Goal: Task Accomplishment & Management: Manage account settings

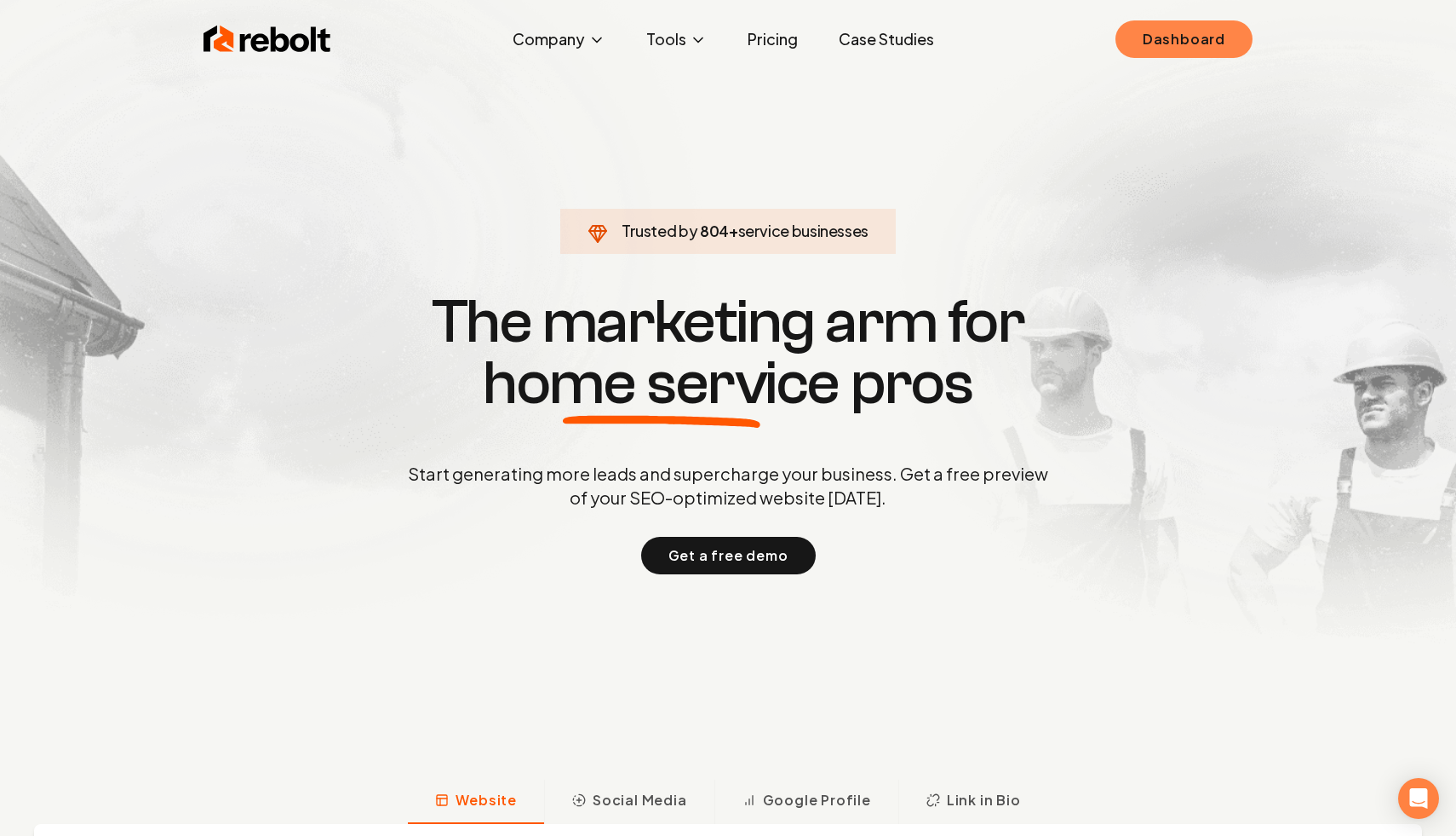
click at [1186, 58] on link "Dashboard" at bounding box center [1183, 40] width 137 height 38
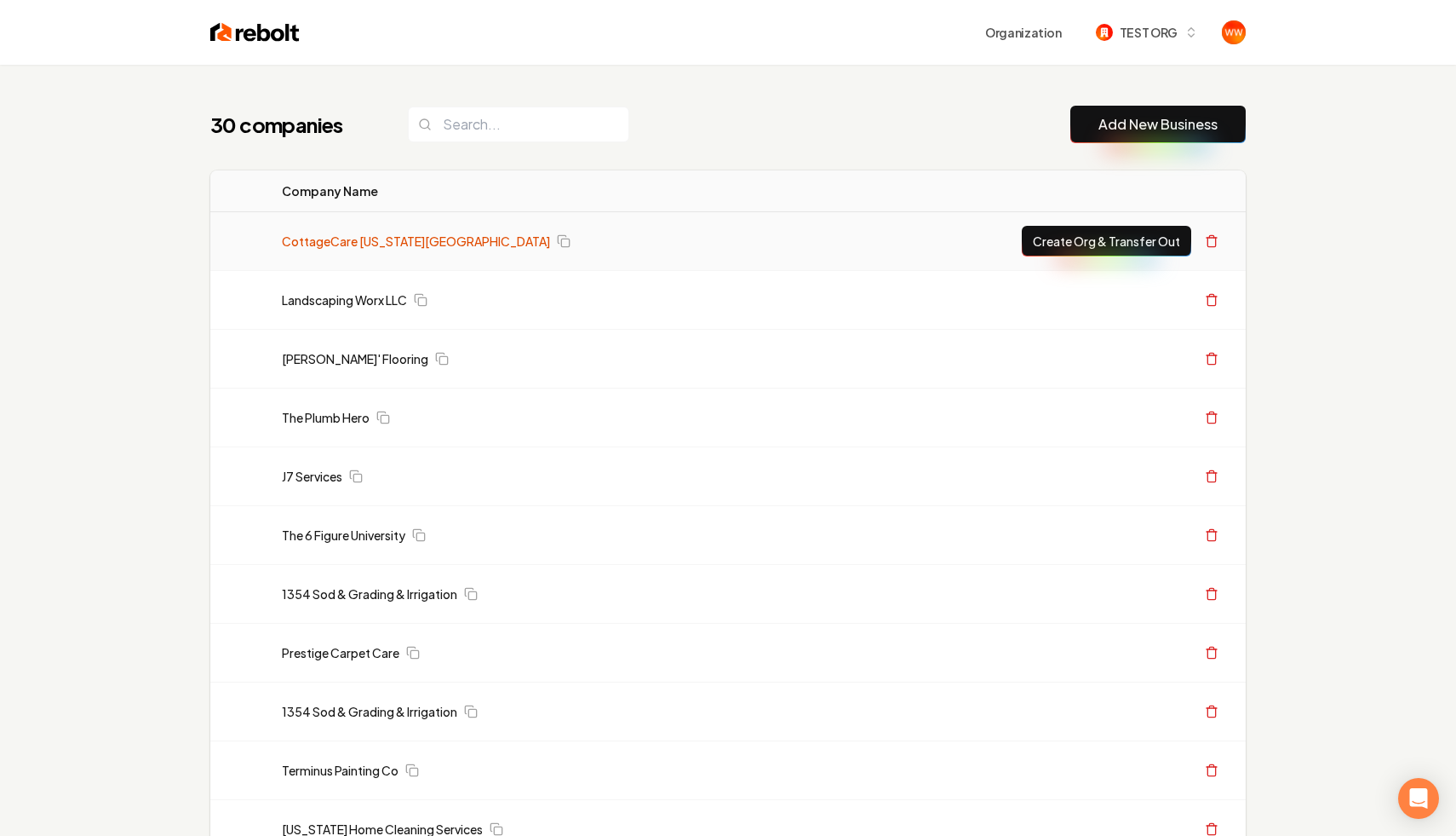
click at [311, 233] on link "CottageCare [US_STATE][GEOGRAPHIC_DATA]" at bounding box center [415, 241] width 269 height 17
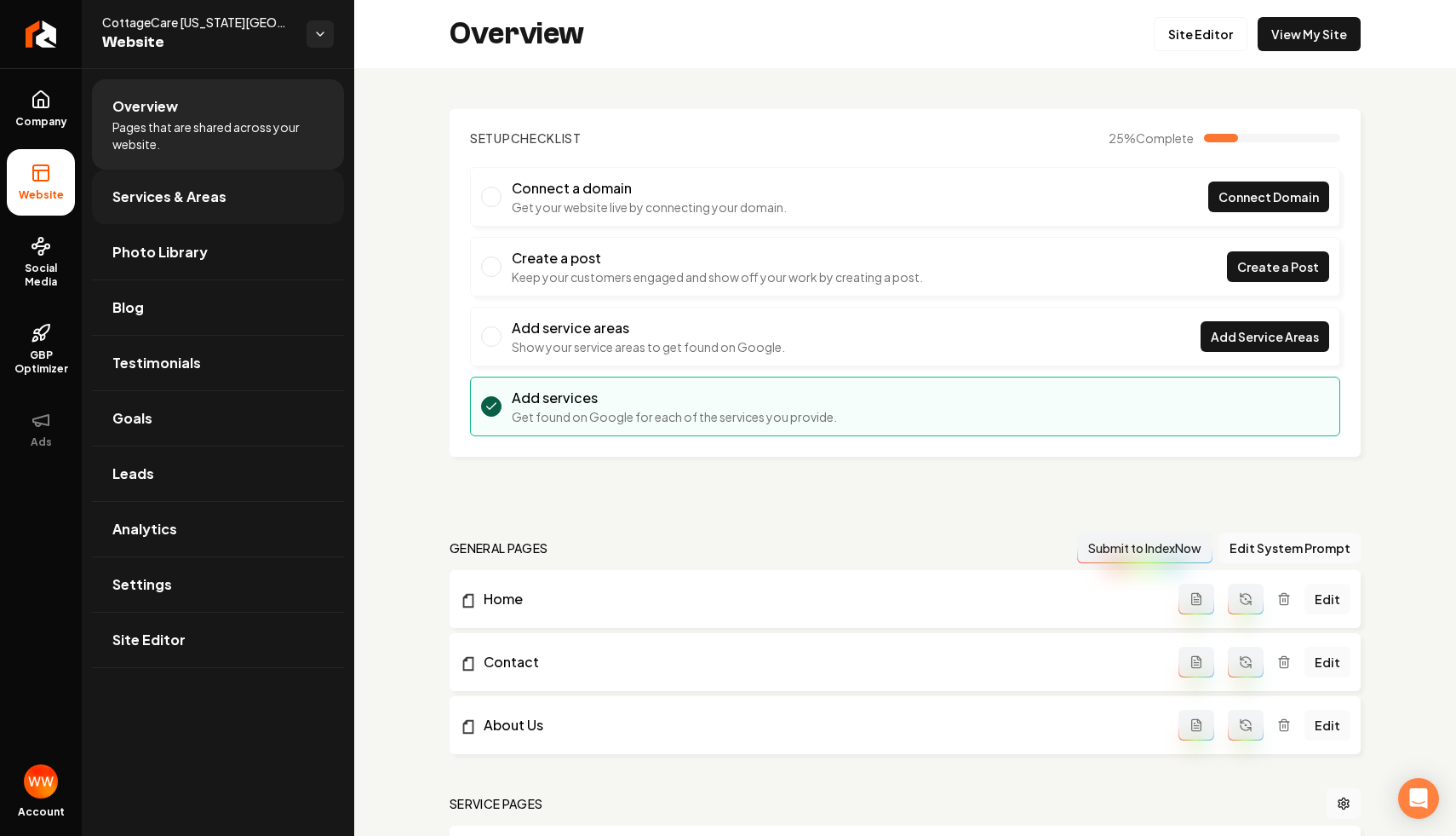
click at [257, 208] on link "Services & Areas" at bounding box center [218, 196] width 252 height 55
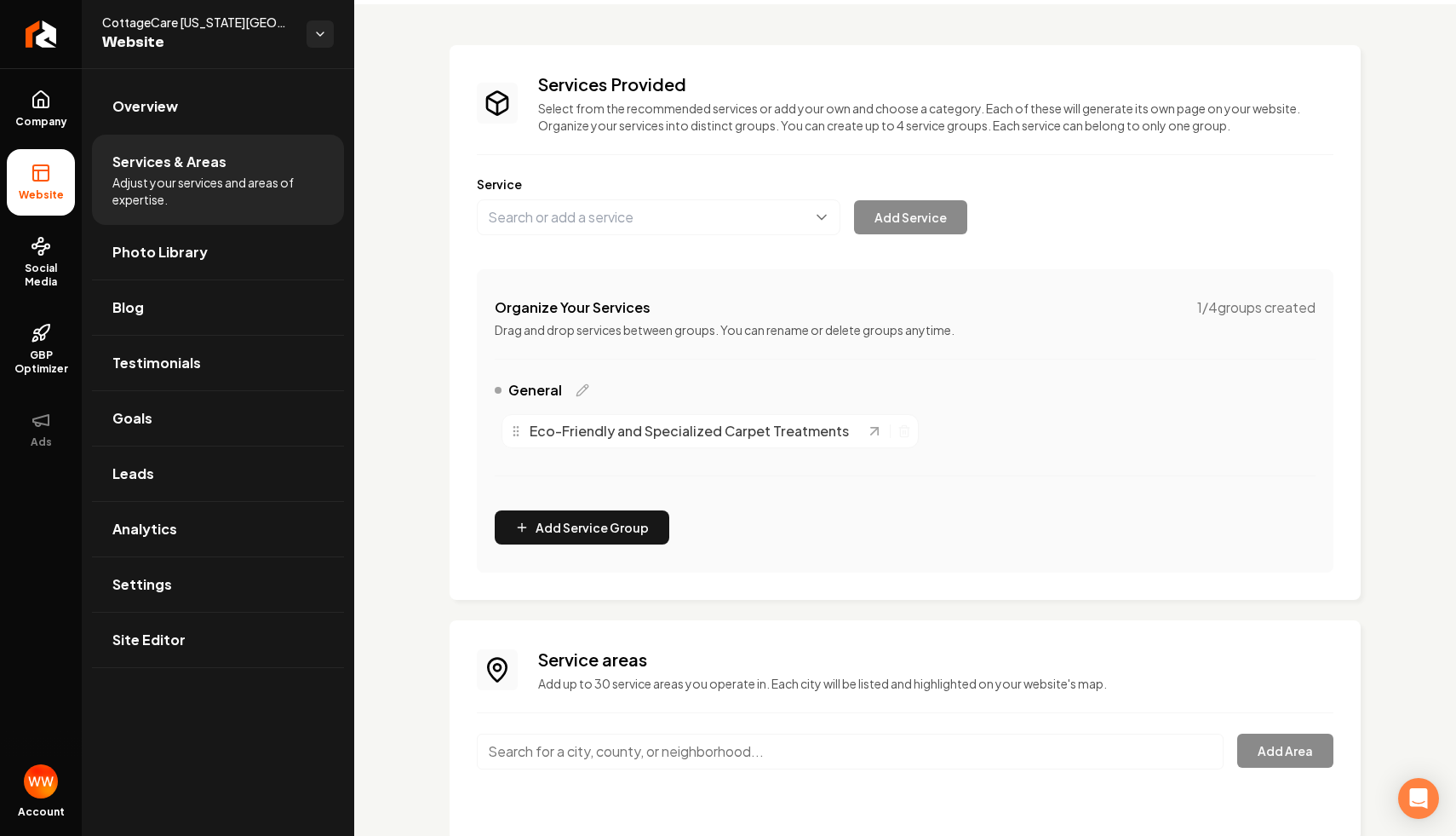
scroll to position [95, 0]
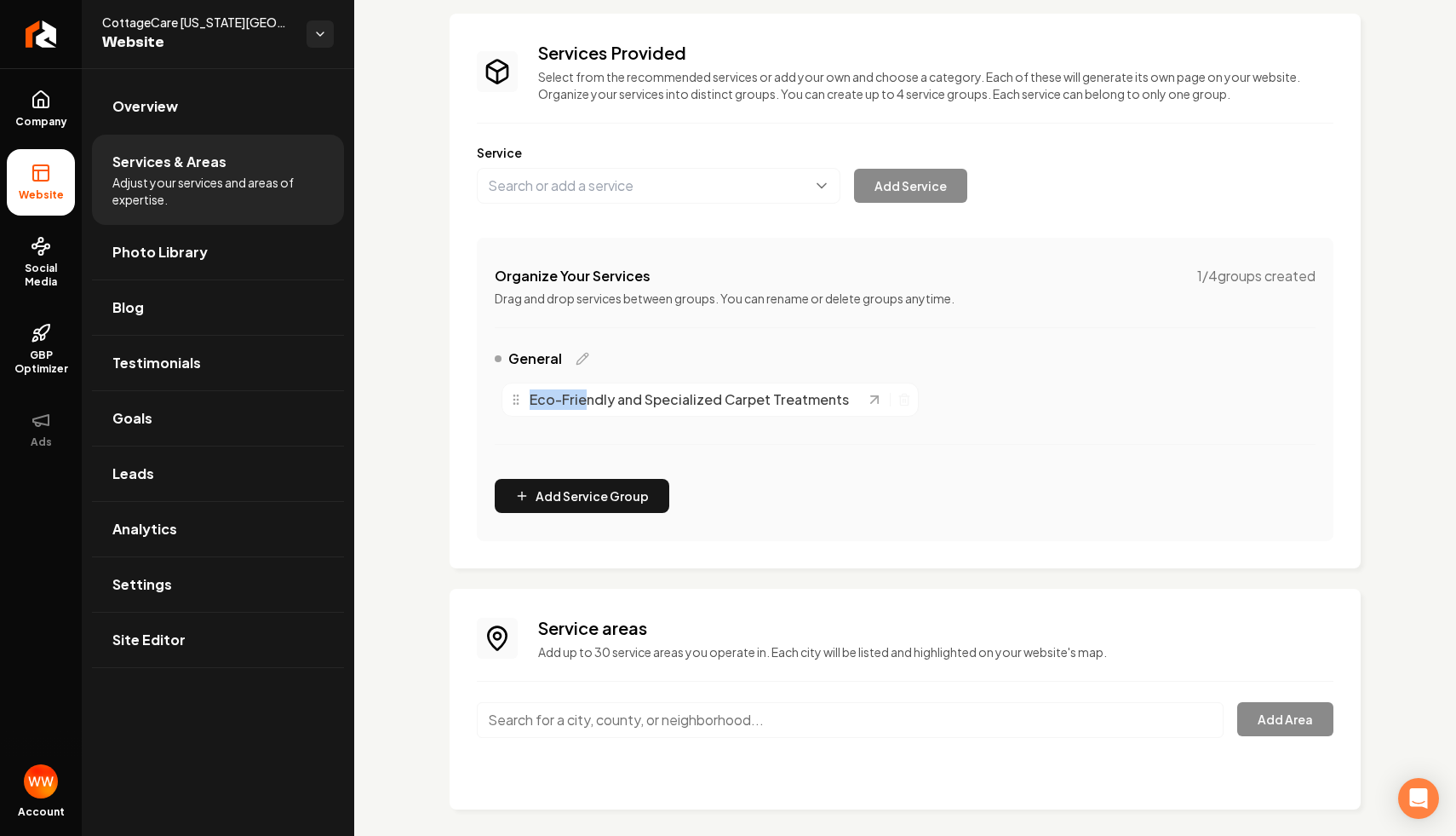
drag, startPoint x: 583, startPoint y: 402, endPoint x: 769, endPoint y: 378, distance: 187.5
click at [769, 378] on div "Eco-Friendly and Specialized Carpet Treatments" at bounding box center [905, 400] width 821 height 48
drag, startPoint x: 509, startPoint y: 399, endPoint x: 558, endPoint y: 452, distance: 72.2
click at [558, 452] on div "General Eco-Friendly and Specialized Carpet Treatments" at bounding box center [905, 407] width 821 height 117
click at [512, 414] on div "Eco-Friendly and Specialized Carpet Treatments" at bounding box center [710, 400] width 417 height 34
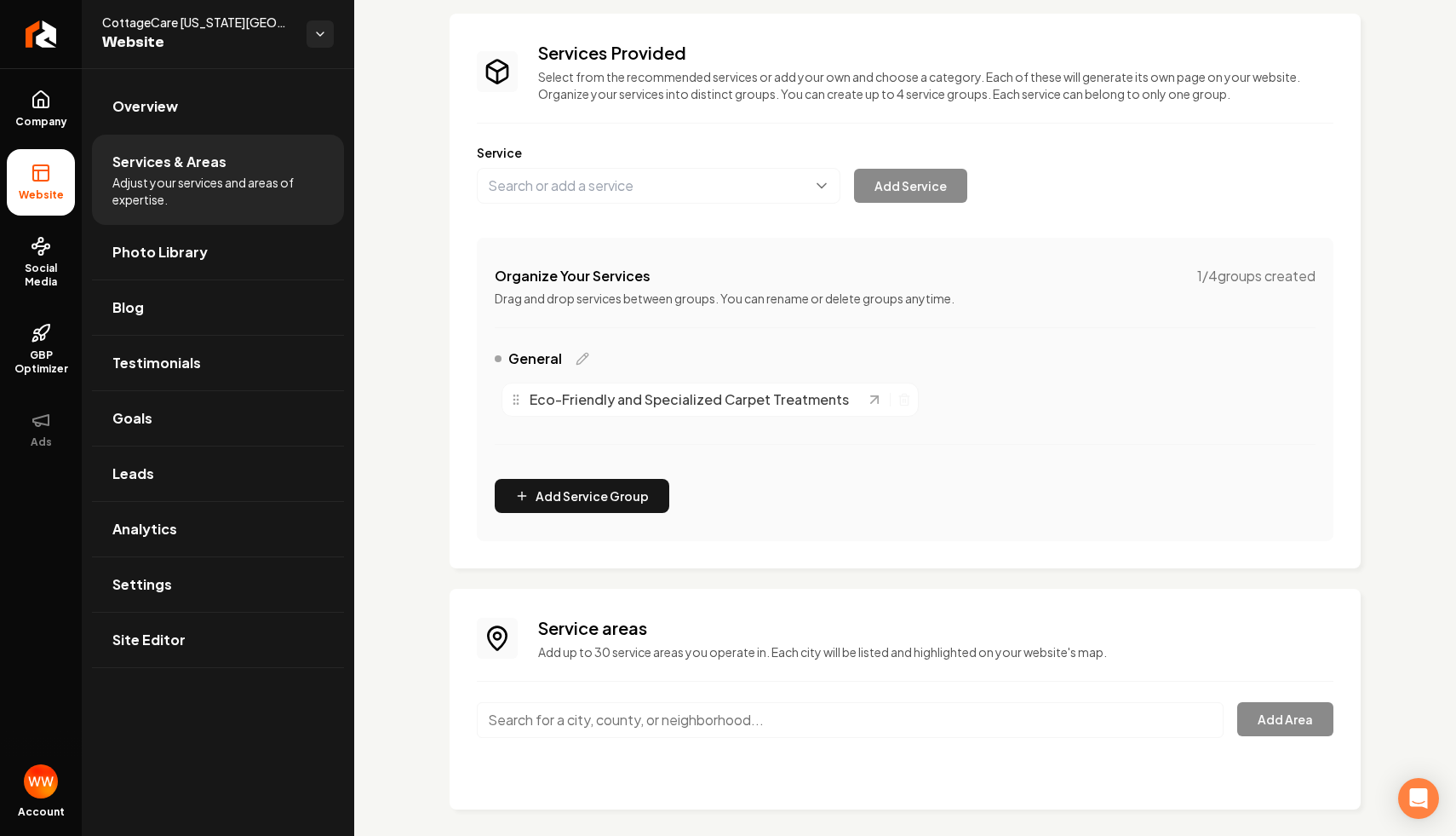
drag, startPoint x: 514, startPoint y: 394, endPoint x: 514, endPoint y: 422, distance: 28.0
click at [514, 422] on div "Eco-Friendly and Specialized Carpet Treatments" at bounding box center [905, 400] width 821 height 48
click at [586, 514] on div "Organize Your Services 1 / 4 groups created Drag and drop services between grou…" at bounding box center [905, 390] width 856 height 303
click at [592, 502] on button "Add Service Group" at bounding box center [582, 496] width 174 height 34
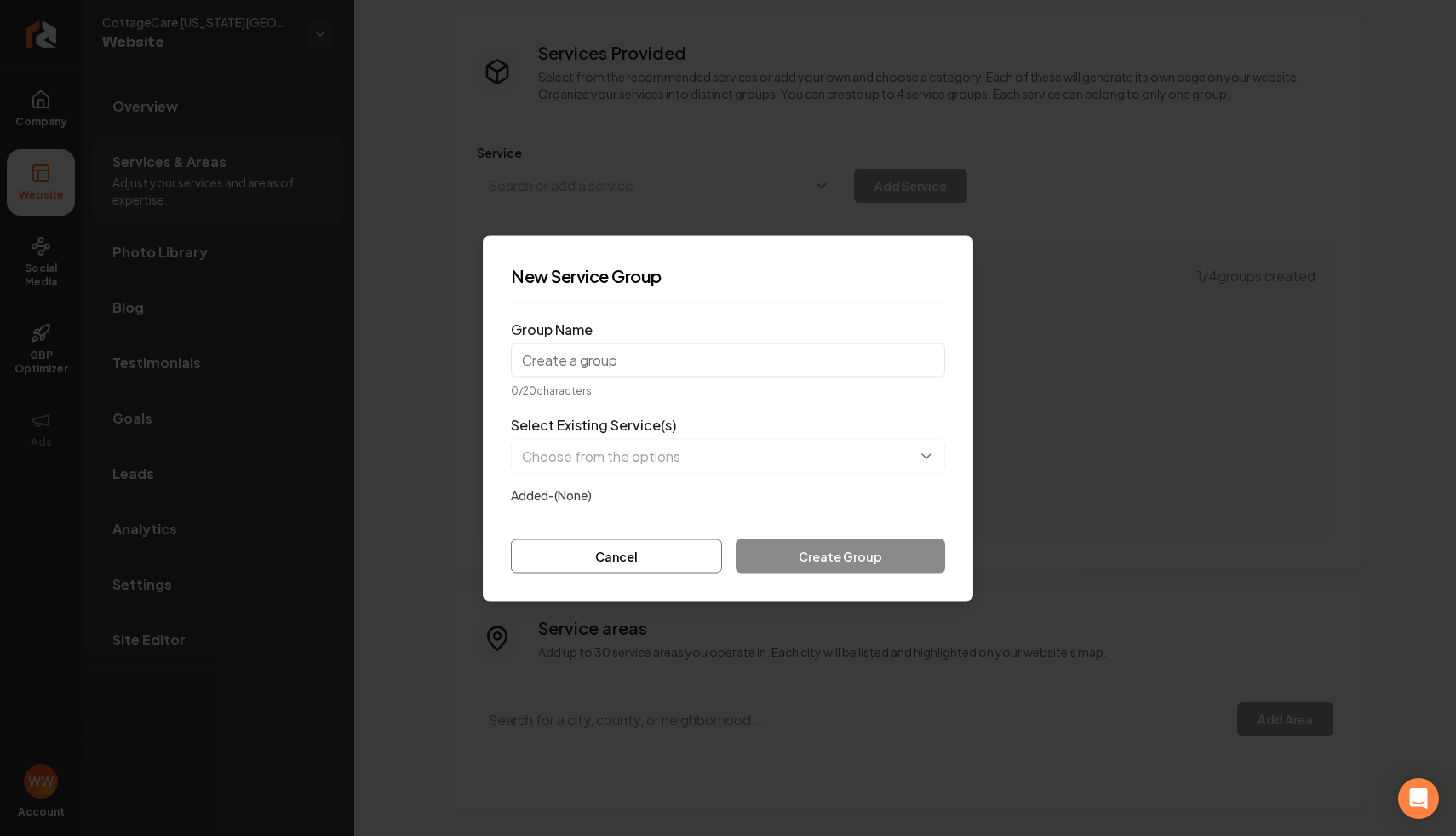
click at [615, 362] on input "Group Name" at bounding box center [728, 359] width 434 height 34
type input "Commercial"
click at [705, 250] on div "New Service Group Group Name Commercial 10 / 20 characters Select Existing Serv…" at bounding box center [728, 418] width 491 height 366
click at [700, 449] on button "button" at bounding box center [728, 456] width 434 height 36
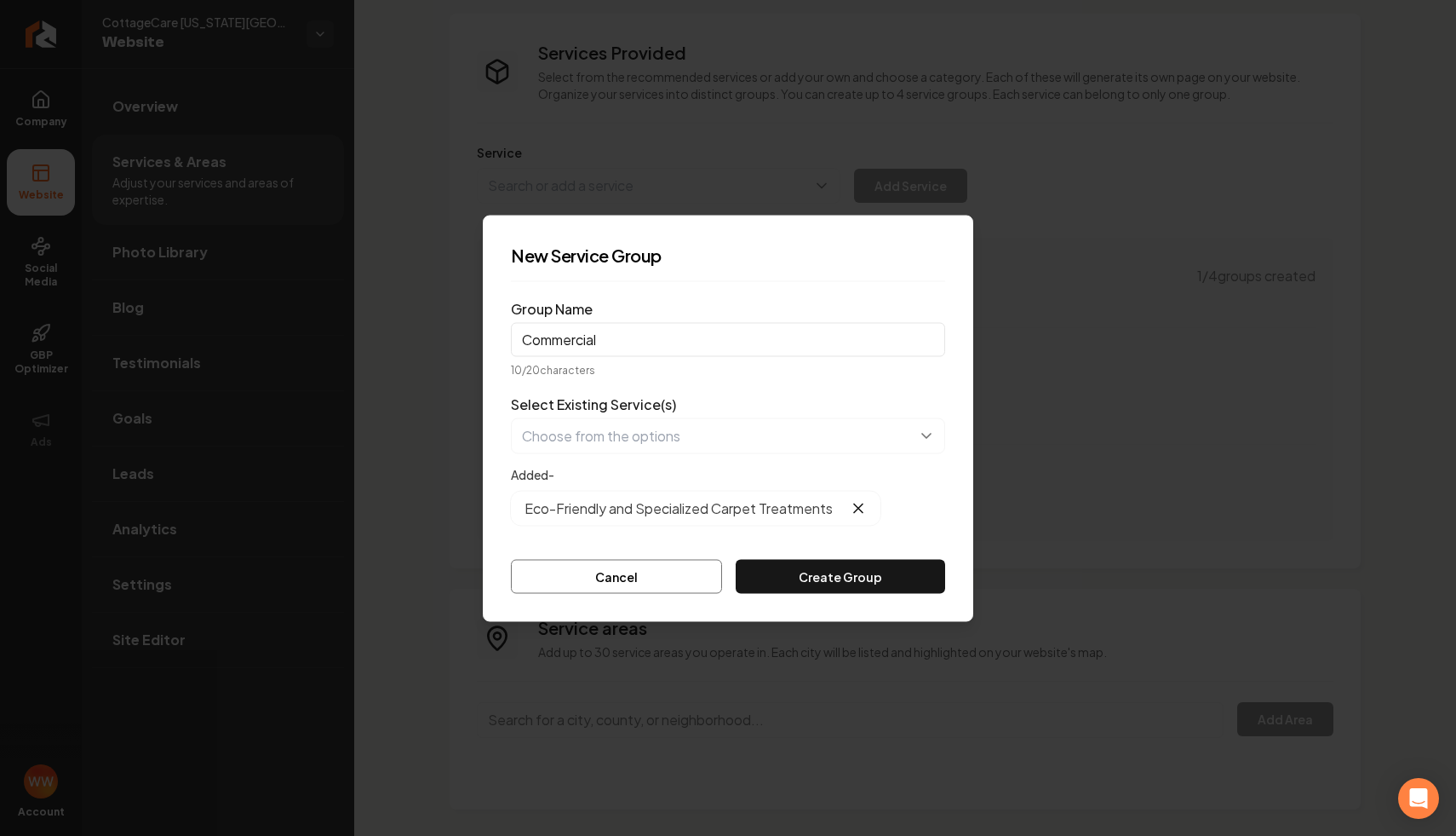
click at [657, 554] on form "Group Name Commercial 10 / 20 characters Select Existing Service(s) Added- Eco-…" at bounding box center [728, 443] width 434 height 299
click at [653, 564] on button "Cancel" at bounding box center [616, 576] width 211 height 34
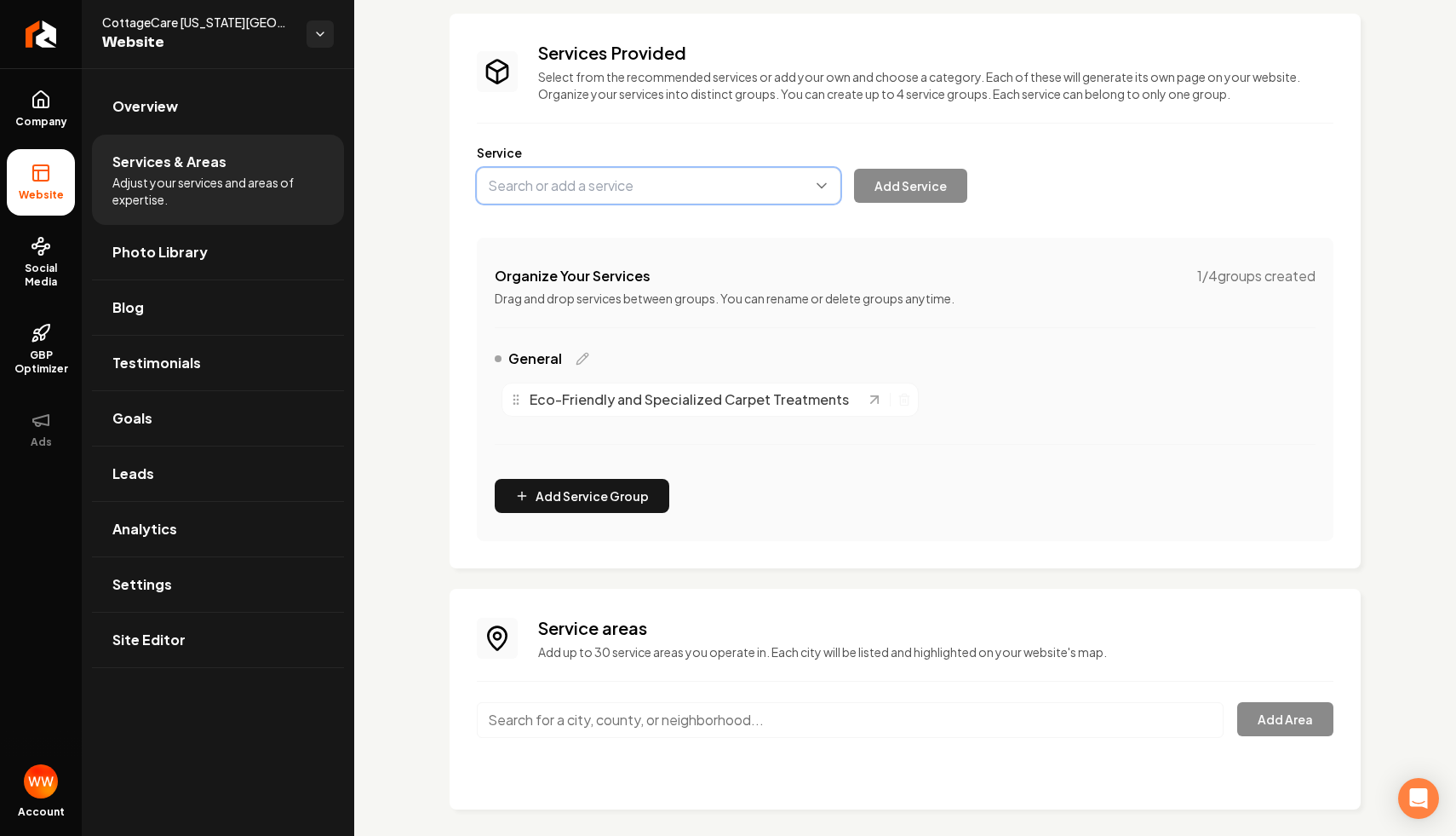
click at [694, 192] on button "Main content area" at bounding box center [658, 185] width 364 height 36
click at [840, 196] on button "Main content area" at bounding box center [658, 185] width 364 height 36
type input "Carpet Absorbent Compound Cleaning"
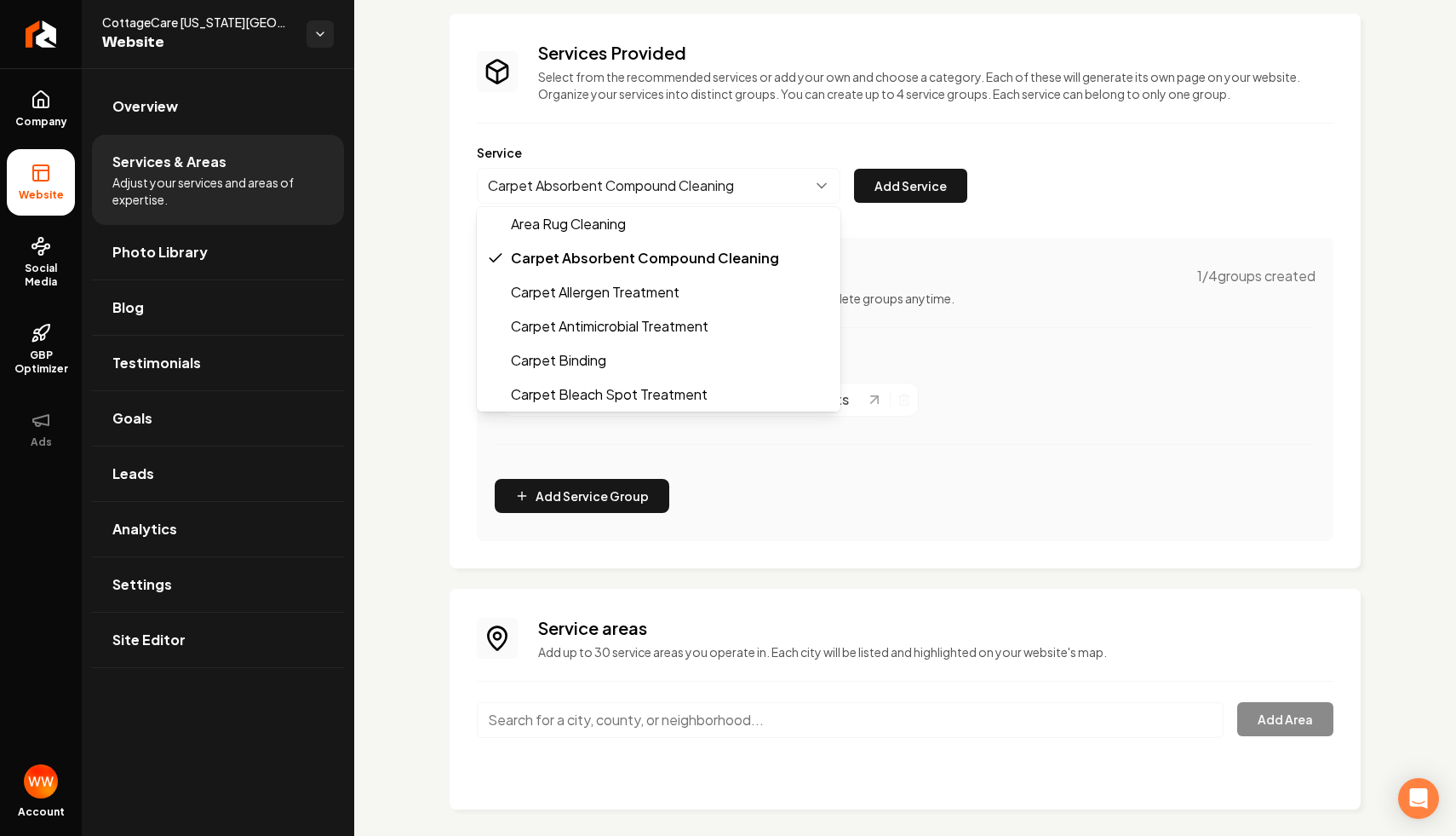
click at [907, 193] on div "Carpet Absorbent Compound Cleaning Area Rug Cleaning Carpet Absorbent Compound …" at bounding box center [722, 185] width 491 height 36
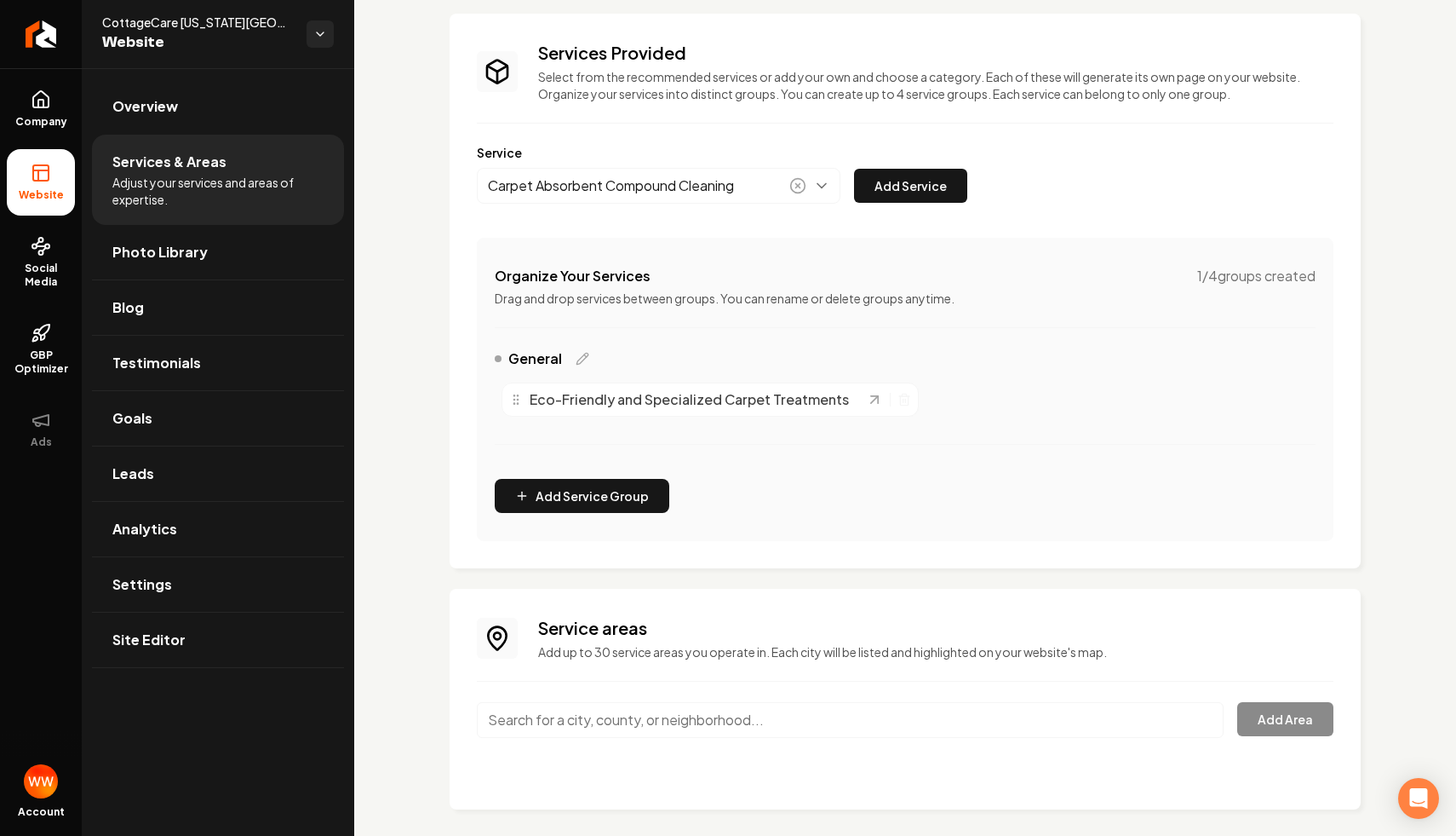
click at [907, 193] on button "Add Service" at bounding box center [911, 185] width 113 height 34
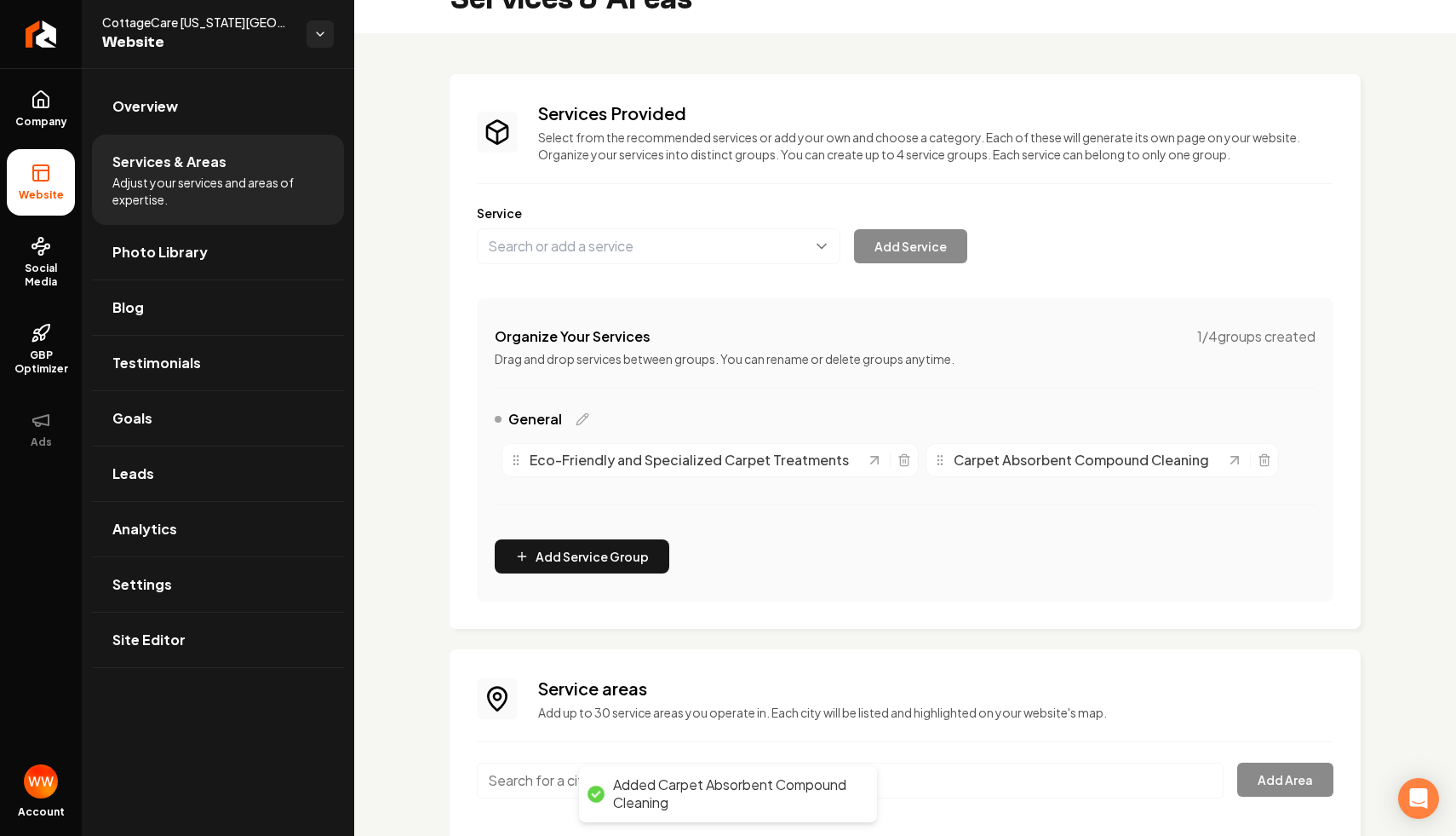
scroll to position [110, 0]
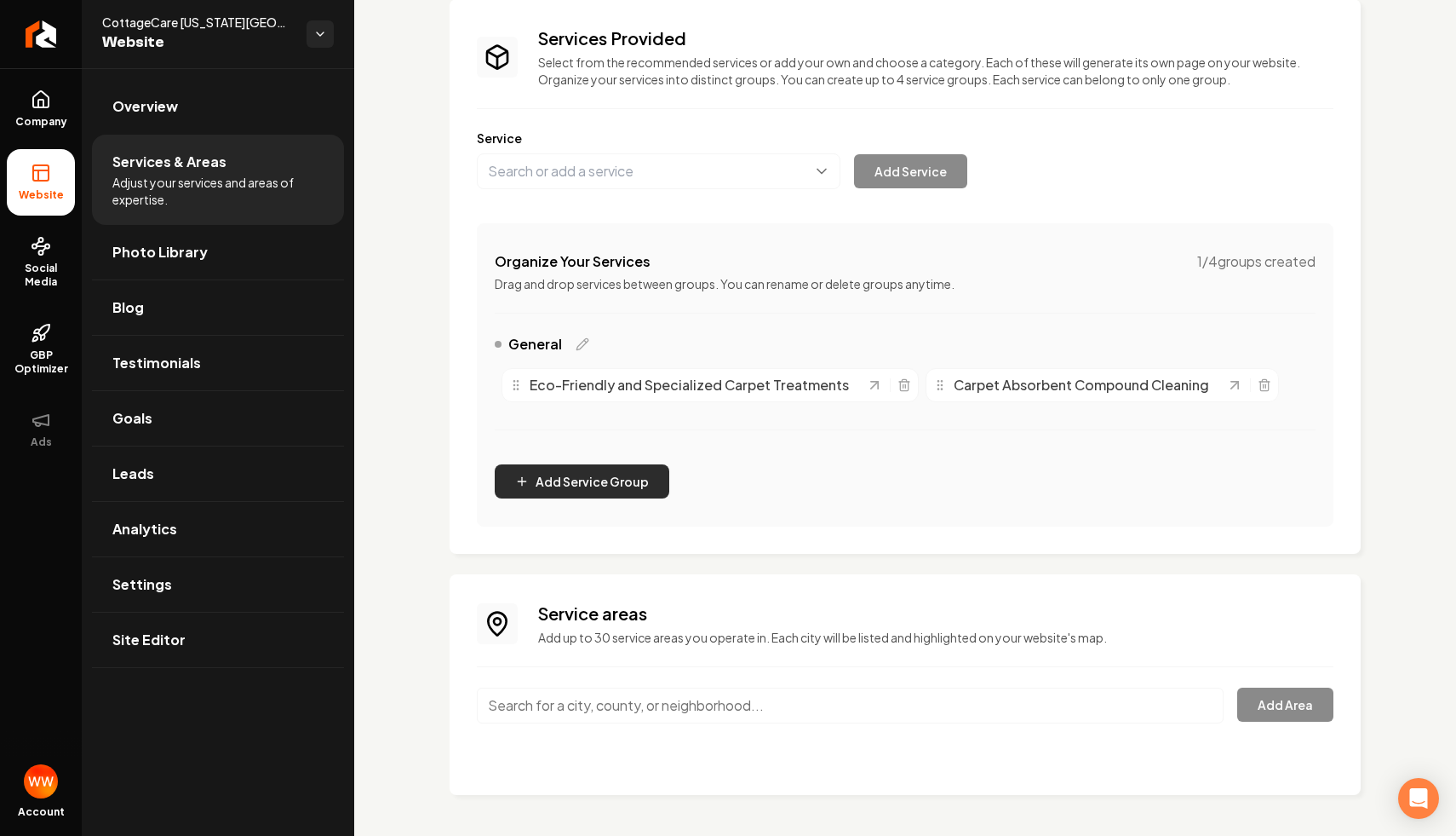
click at [576, 486] on button "Add Service Group" at bounding box center [582, 481] width 174 height 34
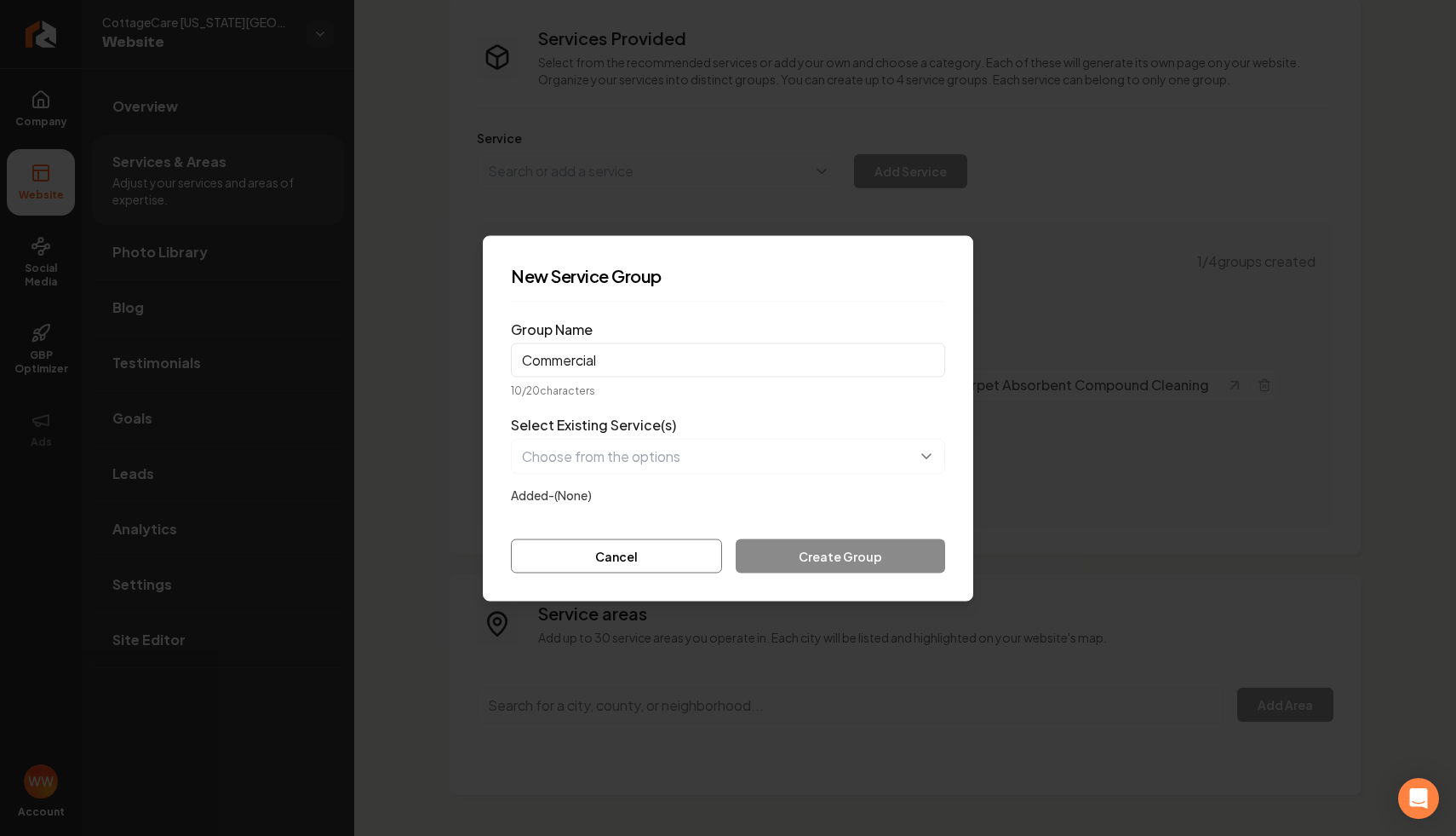
type input "Commercial"
click at [757, 501] on div "Added- (None)" at bounding box center [728, 494] width 434 height 21
click at [765, 454] on button "button" at bounding box center [728, 456] width 434 height 36
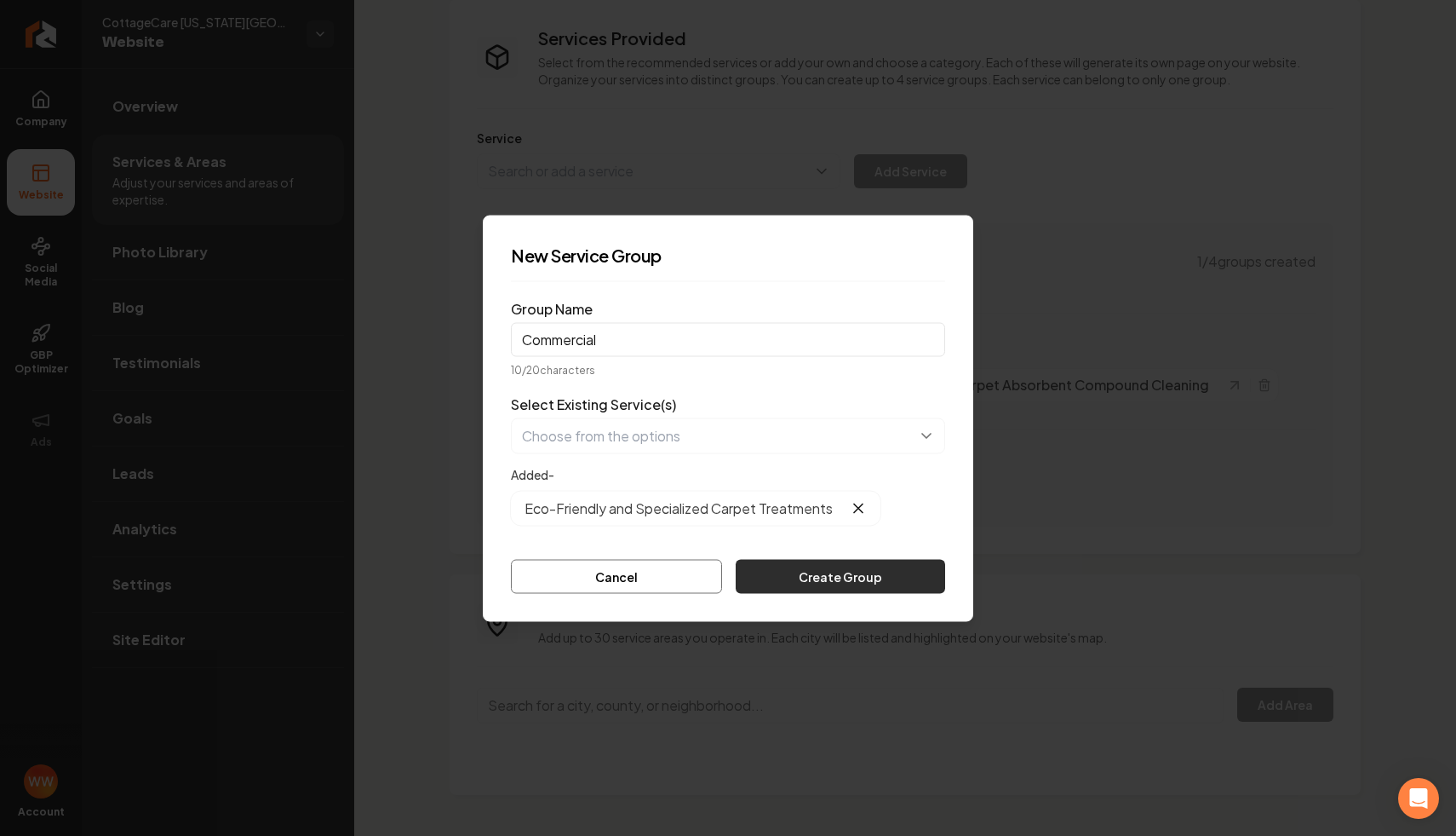
click at [840, 562] on button "Create Group" at bounding box center [840, 576] width 209 height 34
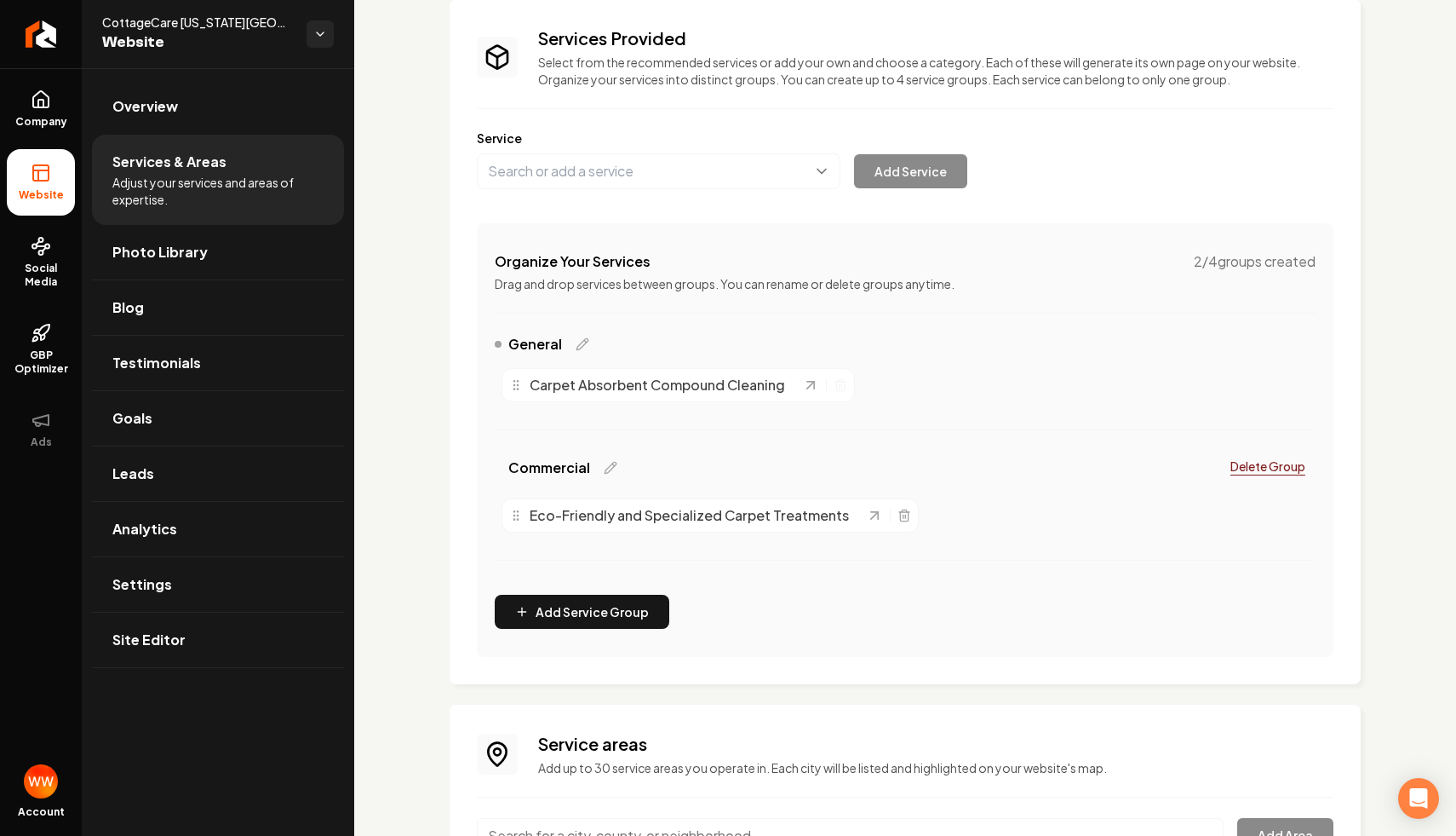
click at [596, 342] on div "General" at bounding box center [905, 347] width 821 height 27
click at [584, 343] on icon "Main content area" at bounding box center [583, 344] width 14 height 14
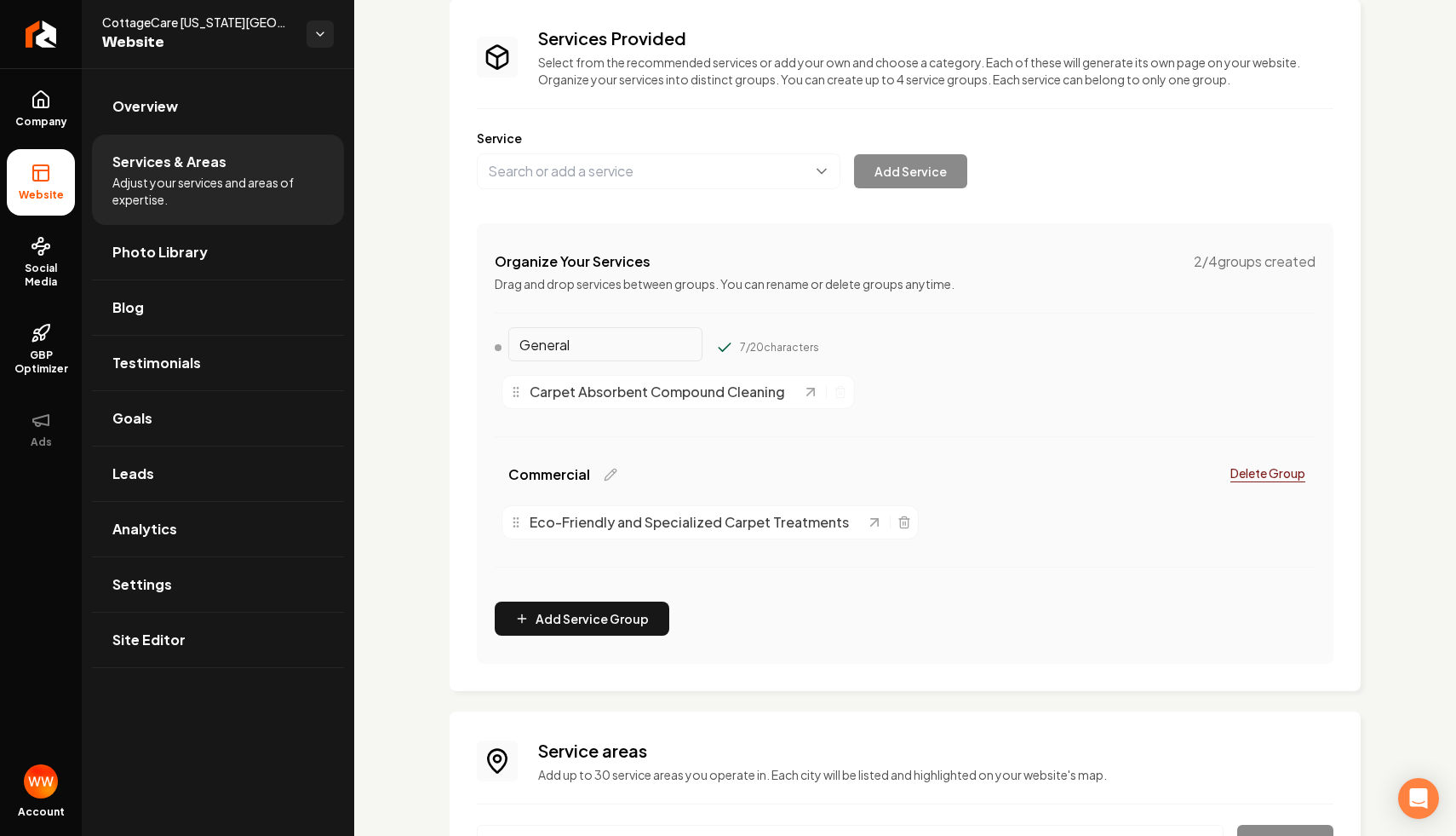
click at [548, 341] on input "General" at bounding box center [606, 344] width 194 height 34
type input "Residential"
click at [719, 348] on icon "Main content area" at bounding box center [724, 347] width 11 height 8
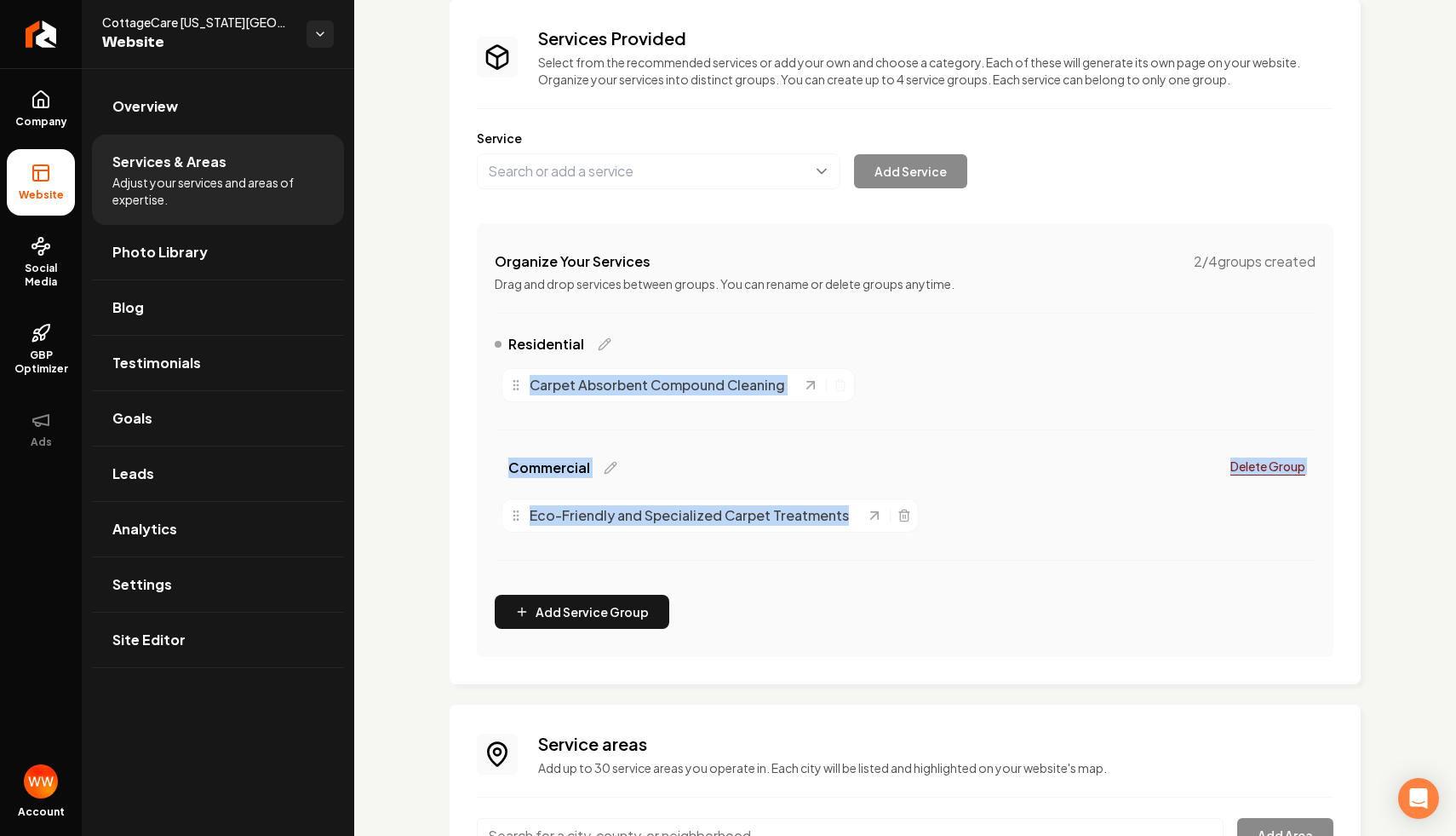
drag, startPoint x: 510, startPoint y: 385, endPoint x: 524, endPoint y: 567, distance: 182.5
click at [524, 571] on div "Residential Carpet Absorbent Compound Cleaning Commercial Delete Group Eco-Frie…" at bounding box center [905, 457] width 821 height 247
click at [523, 538] on div "Eco-Friendly and Specialized Carpet Treatments" at bounding box center [905, 516] width 821 height 48
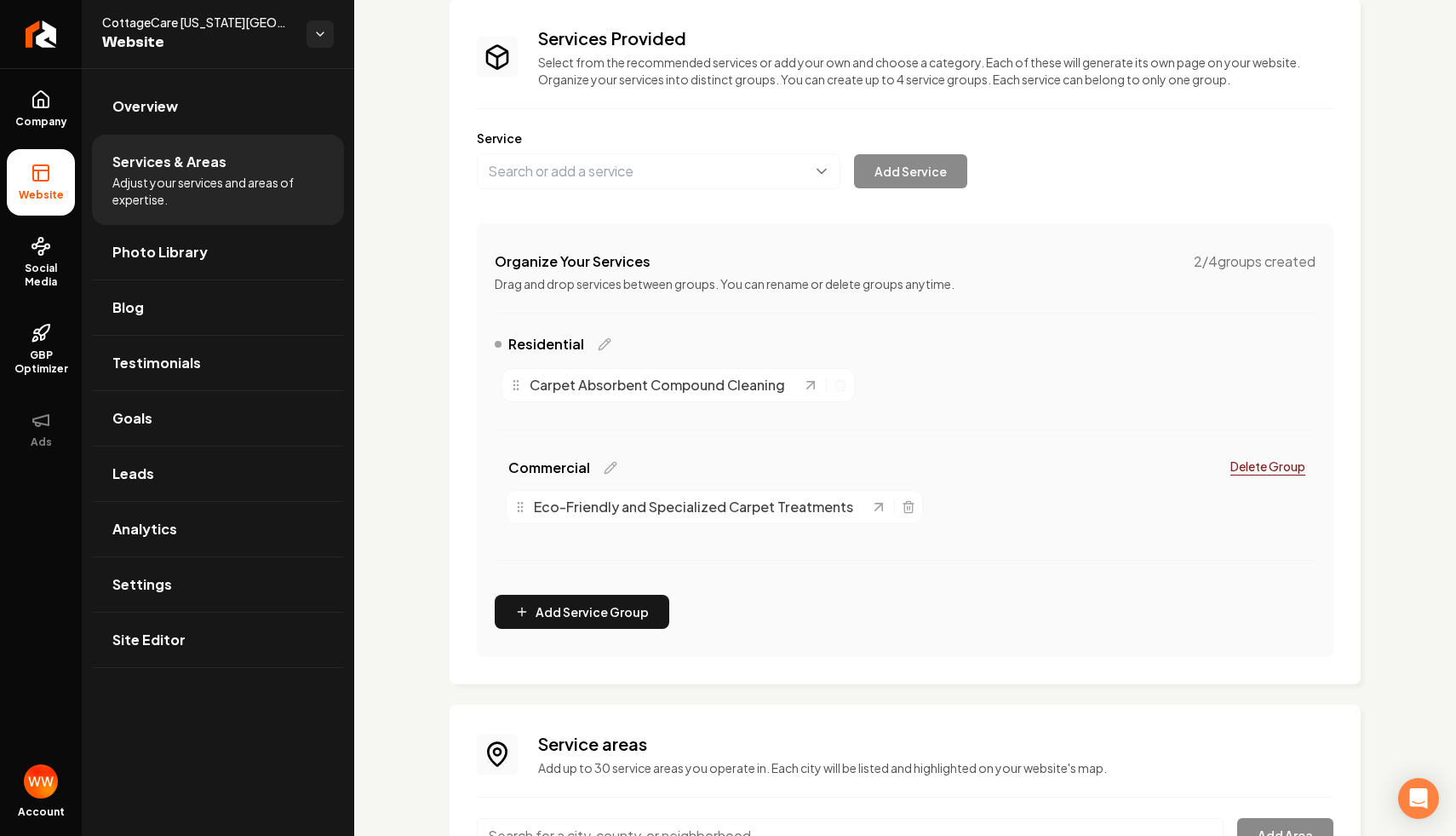
drag, startPoint x: 512, startPoint y: 523, endPoint x: 516, endPoint y: 514, distance: 9.8
click at [516, 514] on div "Eco-Friendly and Specialized Carpet Treatments" at bounding box center [692, 507] width 357 height 21
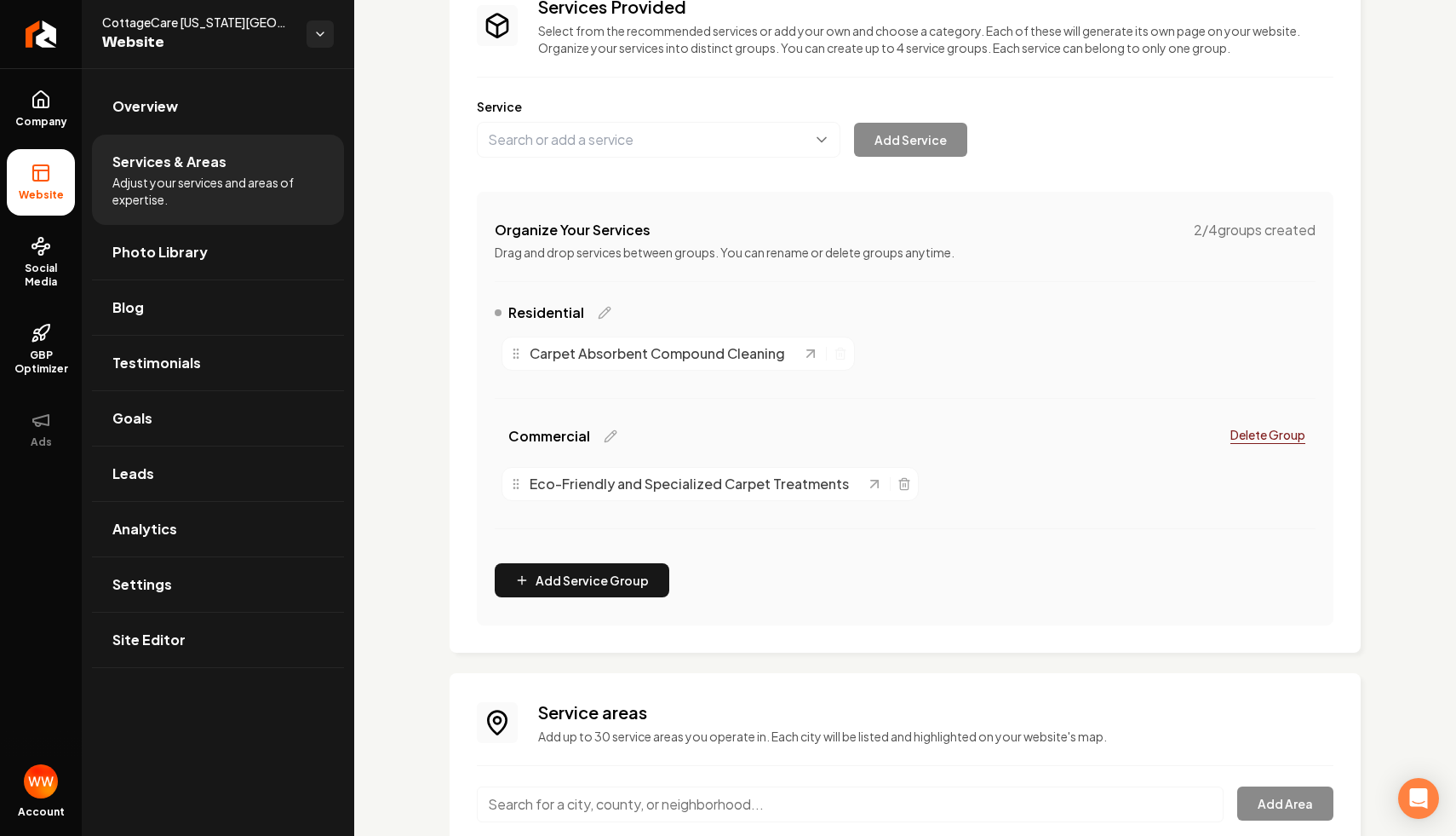
click at [523, 487] on div "Eco-Friendly and Specialized Carpet Treatments" at bounding box center [688, 484] width 357 height 21
drag, startPoint x: 523, startPoint y: 487, endPoint x: 565, endPoint y: 487, distance: 42.0
click at [565, 487] on div "Eco-Friendly and Specialized Carpet Treatments" at bounding box center [728, 484] width 357 height 21
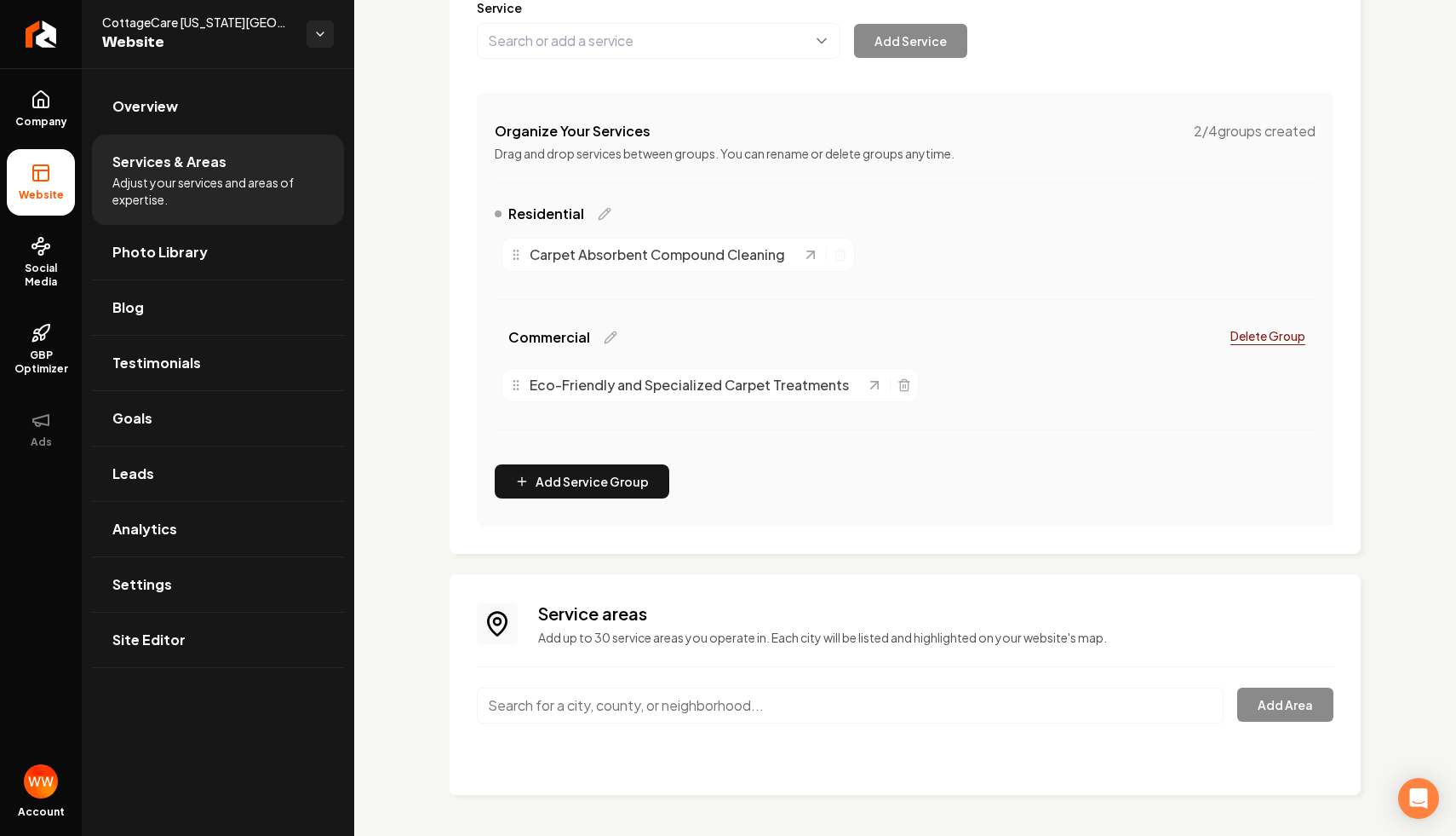
click at [626, 720] on input "Main content area" at bounding box center [849, 705] width 746 height 36
click at [681, 764] on div "Service areas Add up to 30 service areas you operate in. Each city will be list…" at bounding box center [905, 684] width 856 height 167
click at [729, 715] on input "Main content area" at bounding box center [849, 705] width 746 height 36
click at [656, 639] on p "Add up to 30 service areas you operate in. Each city will be listed and highlig…" at bounding box center [936, 637] width 795 height 17
click at [524, 254] on div "Carpet Absorbent Compound Cleaning" at bounding box center [656, 255] width 293 height 21
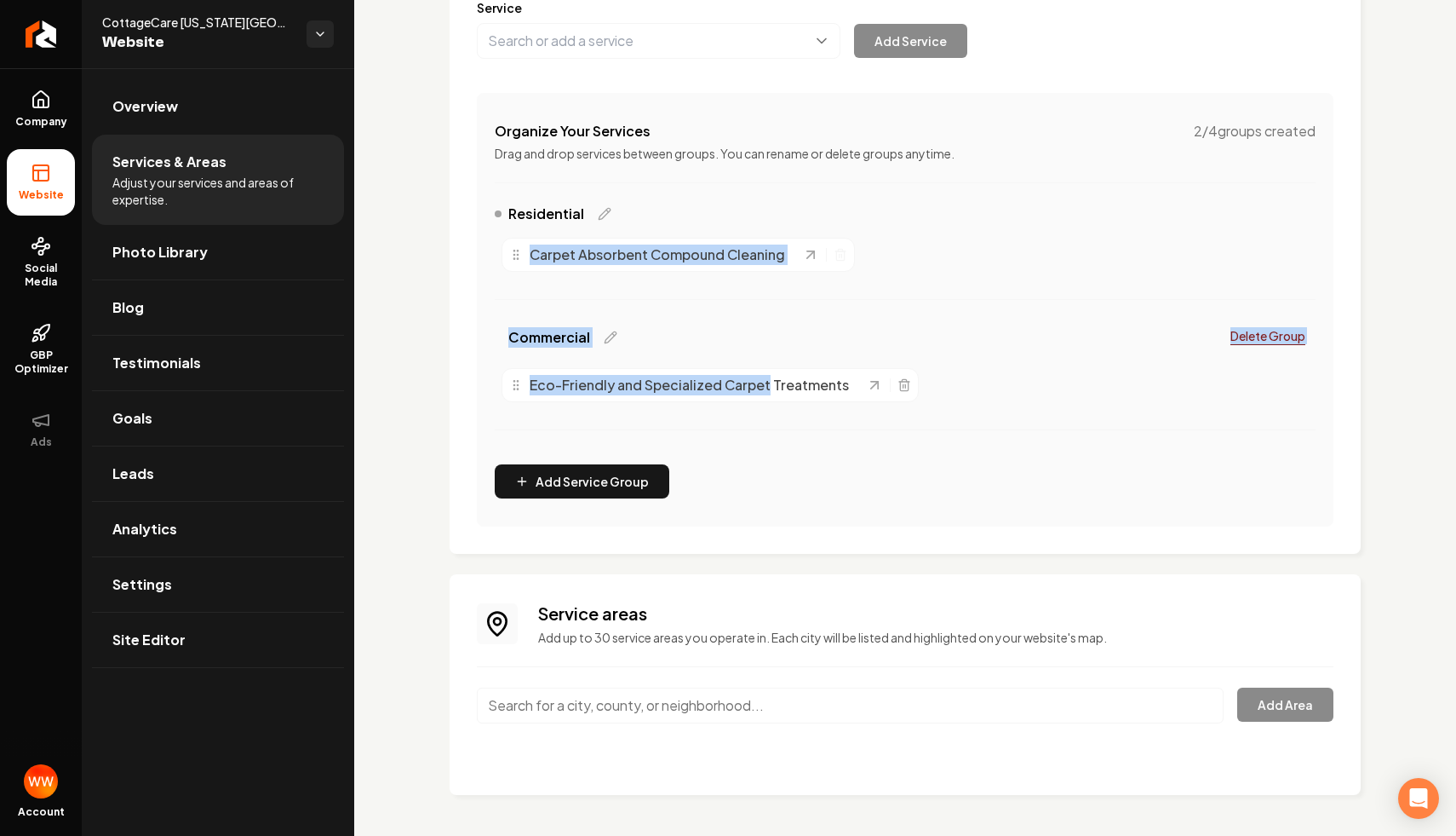
drag, startPoint x: 512, startPoint y: 259, endPoint x: 647, endPoint y: 324, distance: 149.8
click at [767, 374] on div "Residential Carpet Absorbent Compound Cleaning Commercial Delete Group Eco-Frie…" at bounding box center [905, 326] width 821 height 247
click at [612, 393] on span "Eco-Friendly and Specialized Carpet Treatments" at bounding box center [689, 385] width 319 height 21
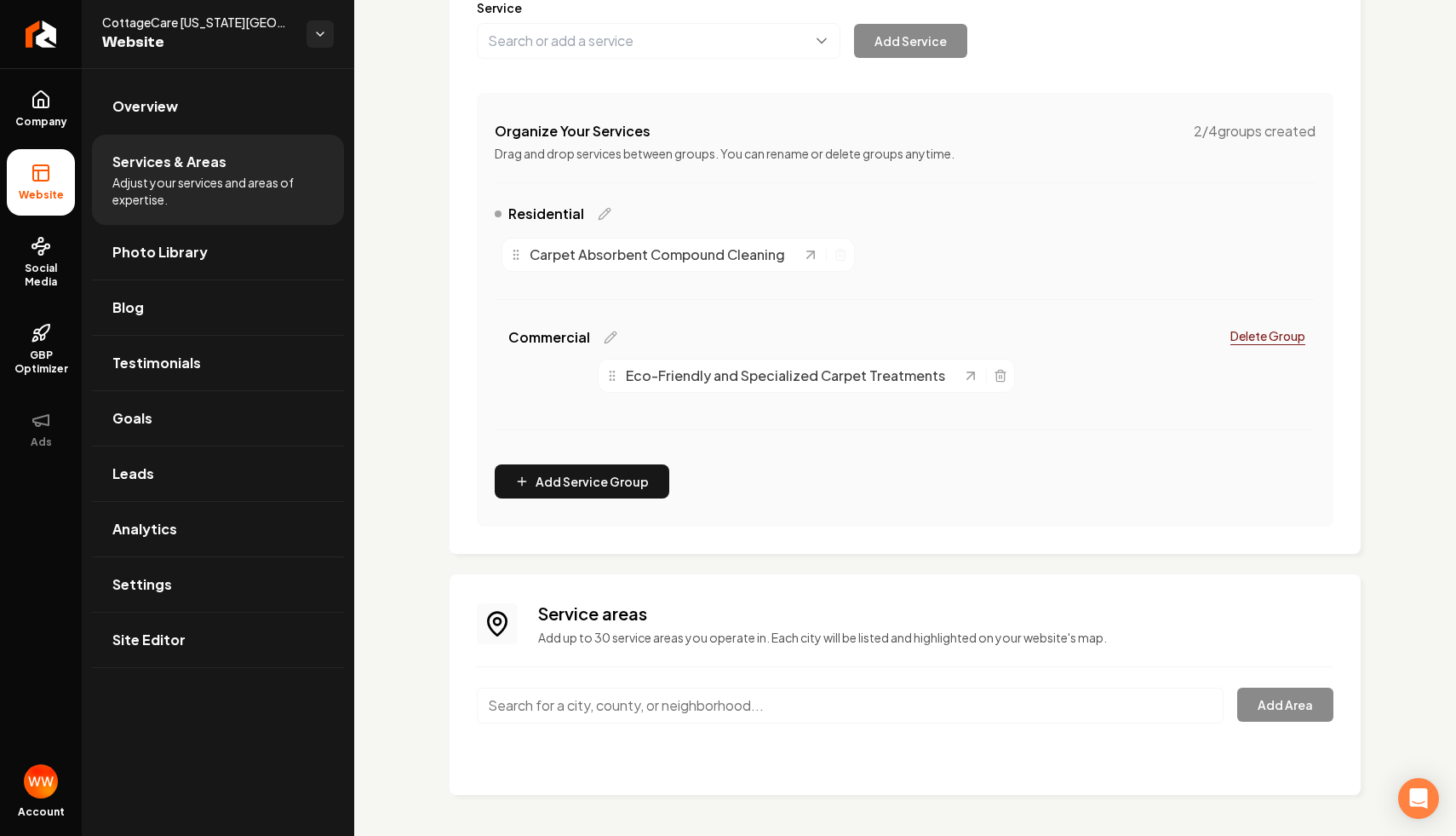
drag, startPoint x: 522, startPoint y: 390, endPoint x: 618, endPoint y: 381, distance: 96.4
click at [618, 381] on div "Eco-Friendly and Specialized Carpet Treatments" at bounding box center [784, 376] width 357 height 21
click at [830, 441] on div "Commercial Delete Group Eco-Friendly and Specialized Carpet Treatments" at bounding box center [905, 385] width 821 height 130
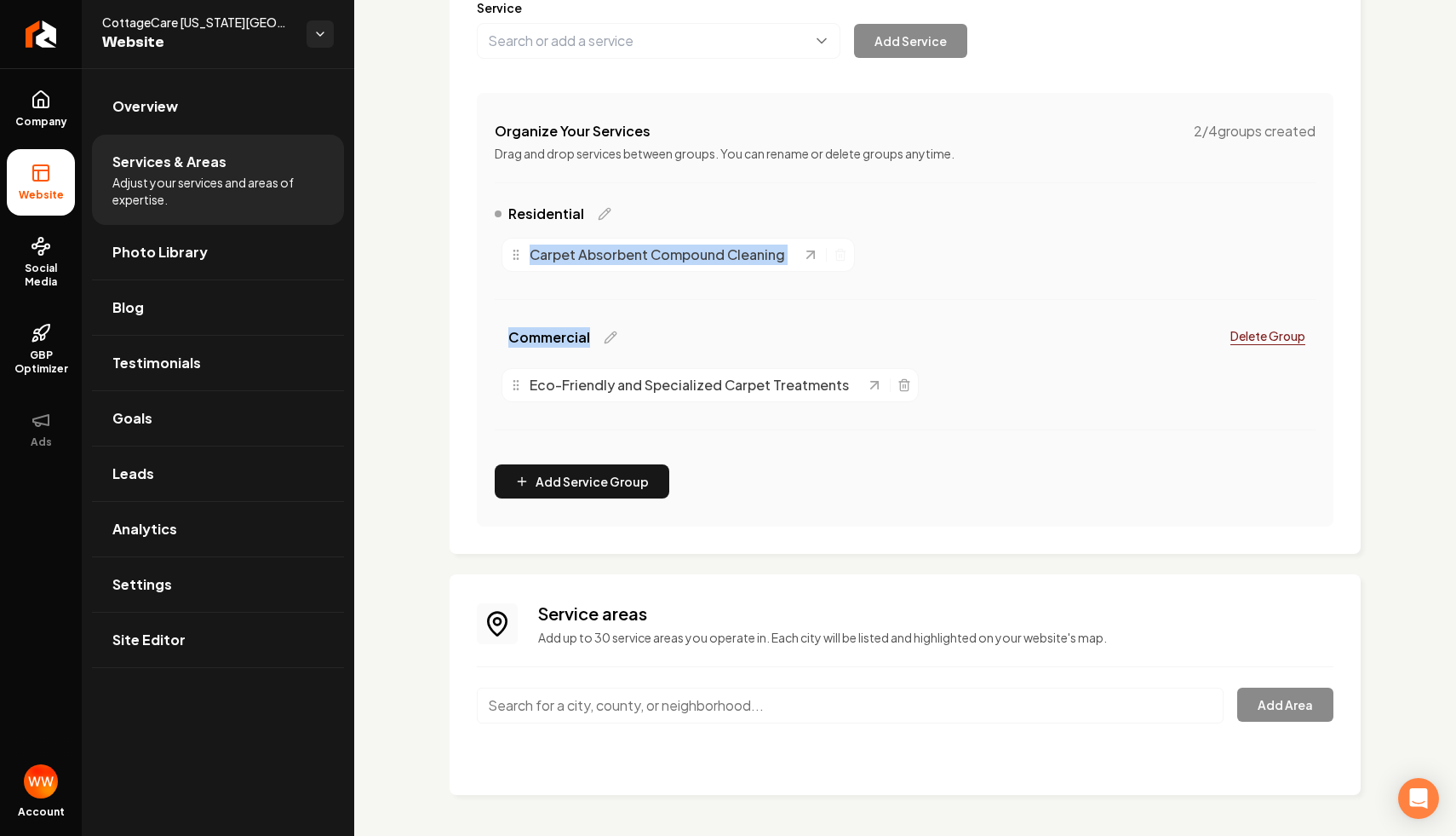
drag, startPoint x: 510, startPoint y: 264, endPoint x: 518, endPoint y: 324, distance: 60.5
click at [529, 348] on div "Residential Carpet Absorbent Compound Cleaning Commercial Delete Group Eco-Frie…" at bounding box center [905, 326] width 821 height 247
click at [516, 280] on div "Residential Carpet Absorbent Compound Cleaning" at bounding box center [905, 262] width 821 height 117
drag, startPoint x: 509, startPoint y: 257, endPoint x: 575, endPoint y: 243, distance: 67.5
click at [575, 243] on div "Carpet Absorbent Compound Cleaning" at bounding box center [678, 255] width 353 height 34
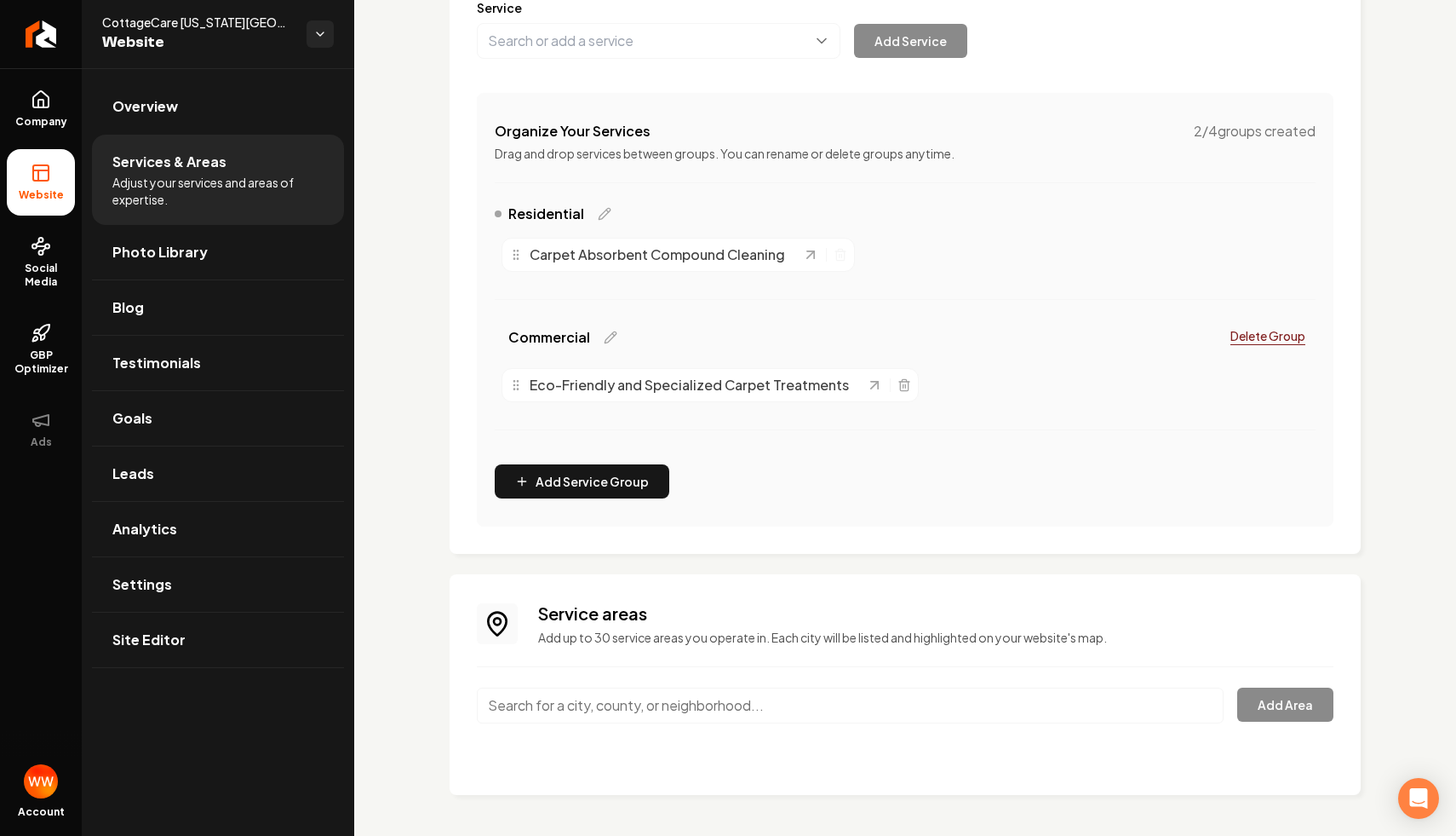
click at [462, 295] on div "Services Provided Select from the recommended services or add your own and choo…" at bounding box center [905, 211] width 911 height 685
click at [952, 577] on div "Service areas Add up to 30 service areas you operate in. Each city will be list…" at bounding box center [905, 684] width 911 height 220
